Goal: Navigation & Orientation: Find specific page/section

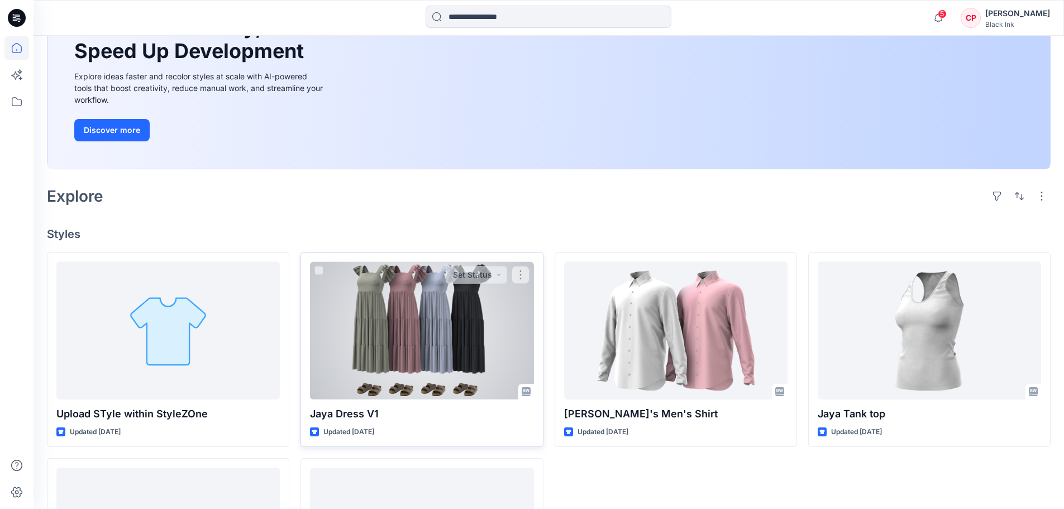
scroll to position [292, 0]
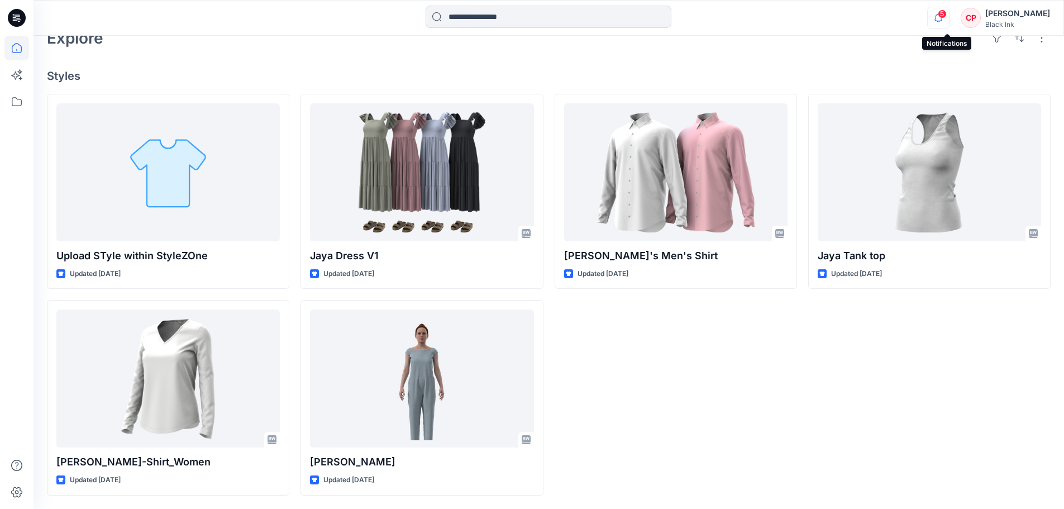
click at [944, 17] on icon "button" at bounding box center [938, 18] width 21 height 22
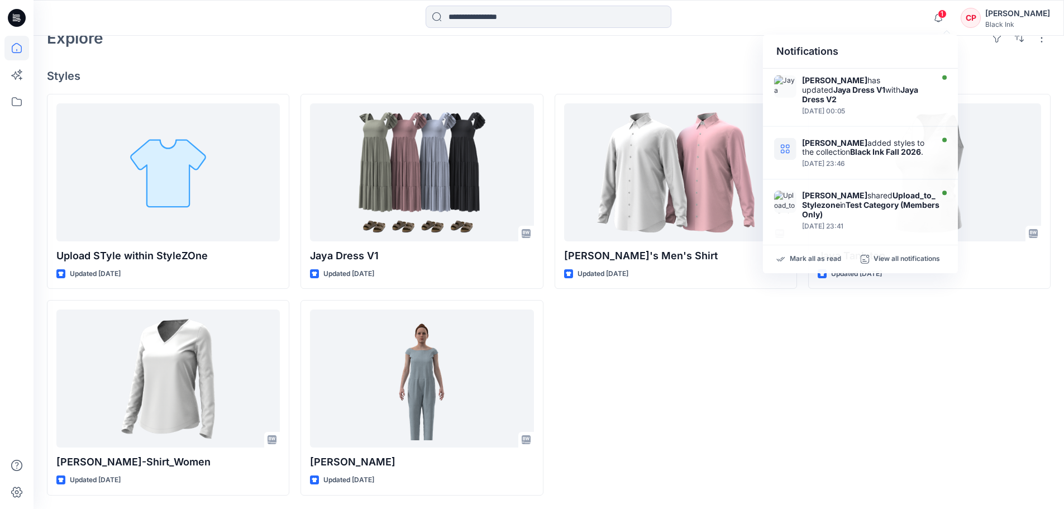
click at [991, 18] on div "CP Camille Palmer Black Ink" at bounding box center [1005, 18] width 89 height 22
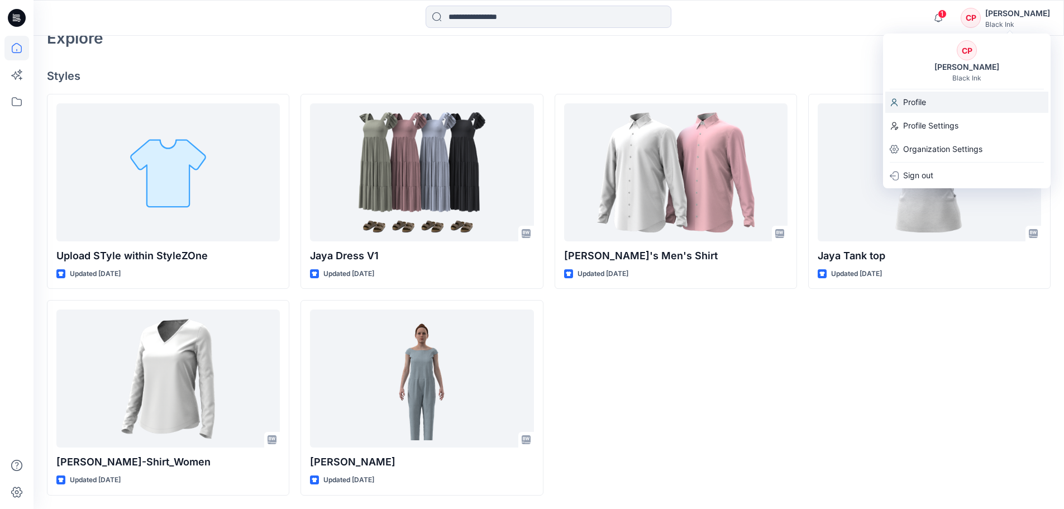
click at [901, 97] on div "Profile" at bounding box center [967, 102] width 163 height 21
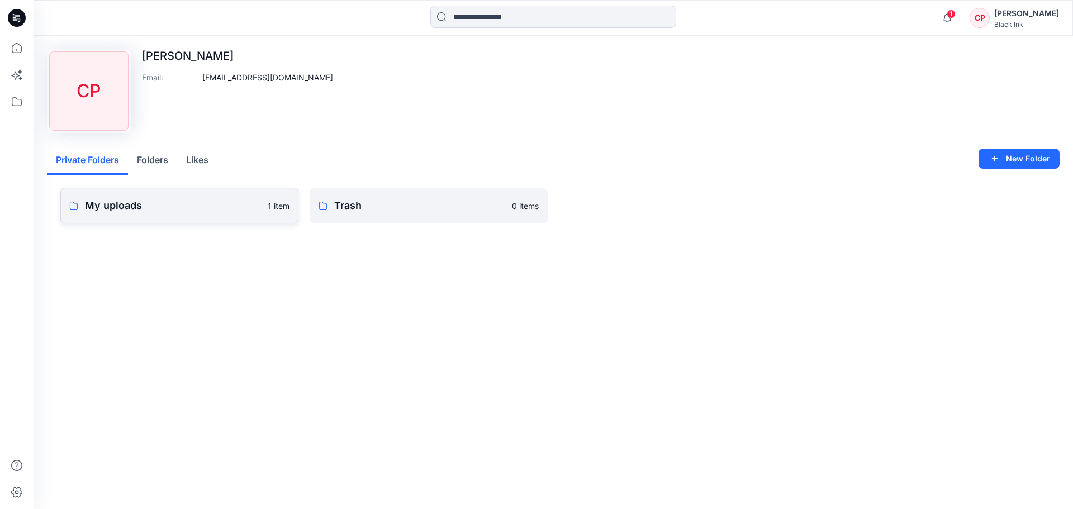
click at [235, 212] on p "My uploads" at bounding box center [173, 206] width 176 height 16
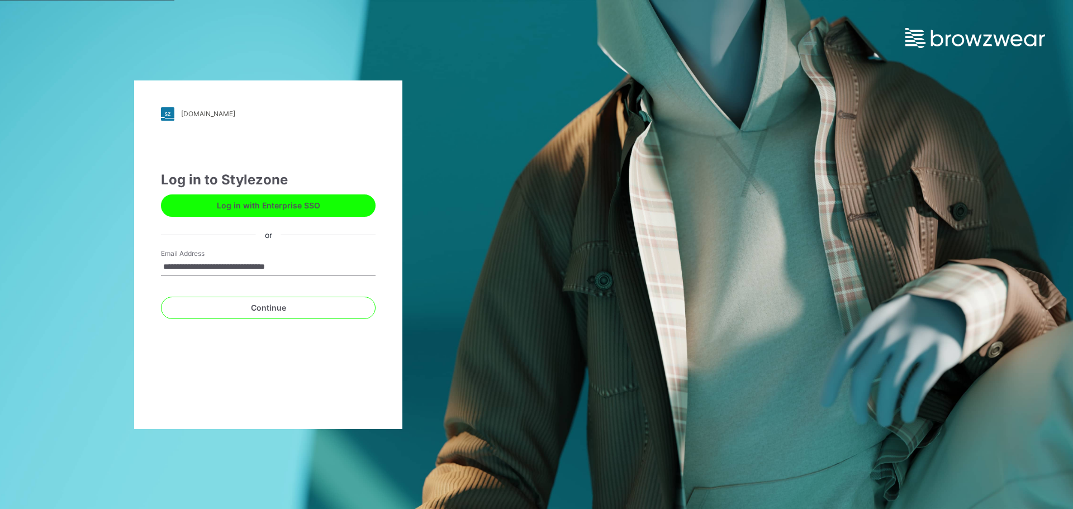
type input "**********"
click at [161, 297] on button "Continue" at bounding box center [268, 308] width 215 height 22
